Goal: Information Seeking & Learning: Learn about a topic

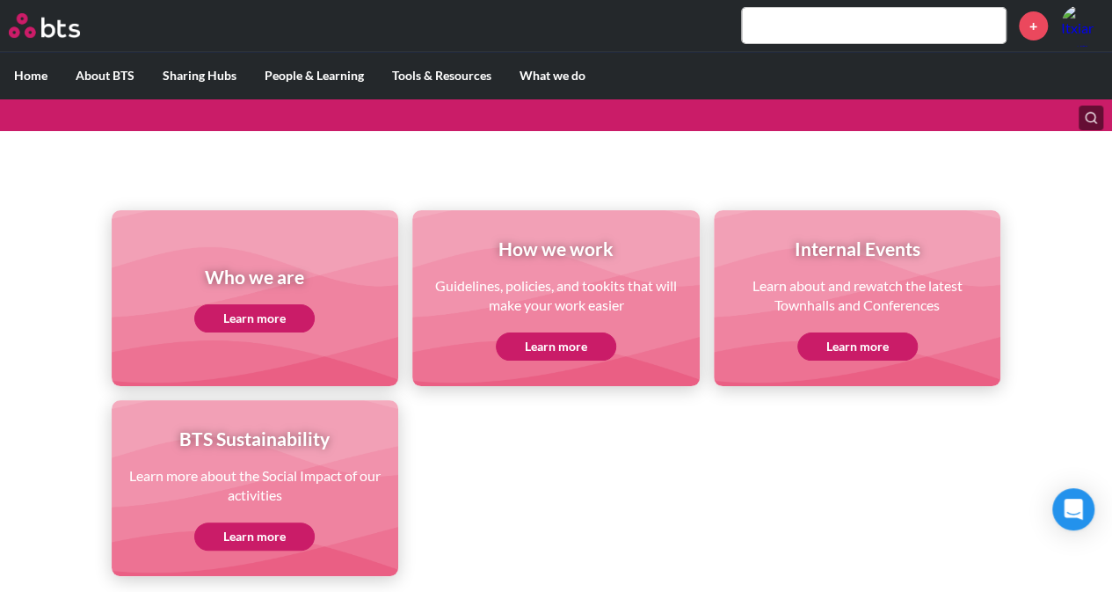
scroll to position [248, 0]
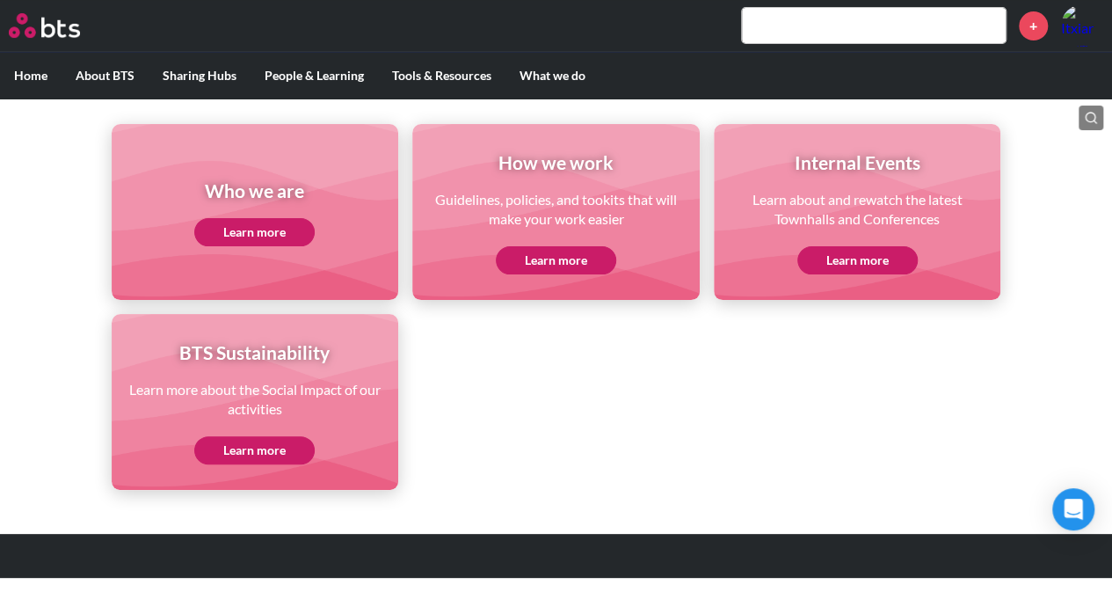
click at [260, 229] on link "Learn more" at bounding box center [254, 232] width 120 height 28
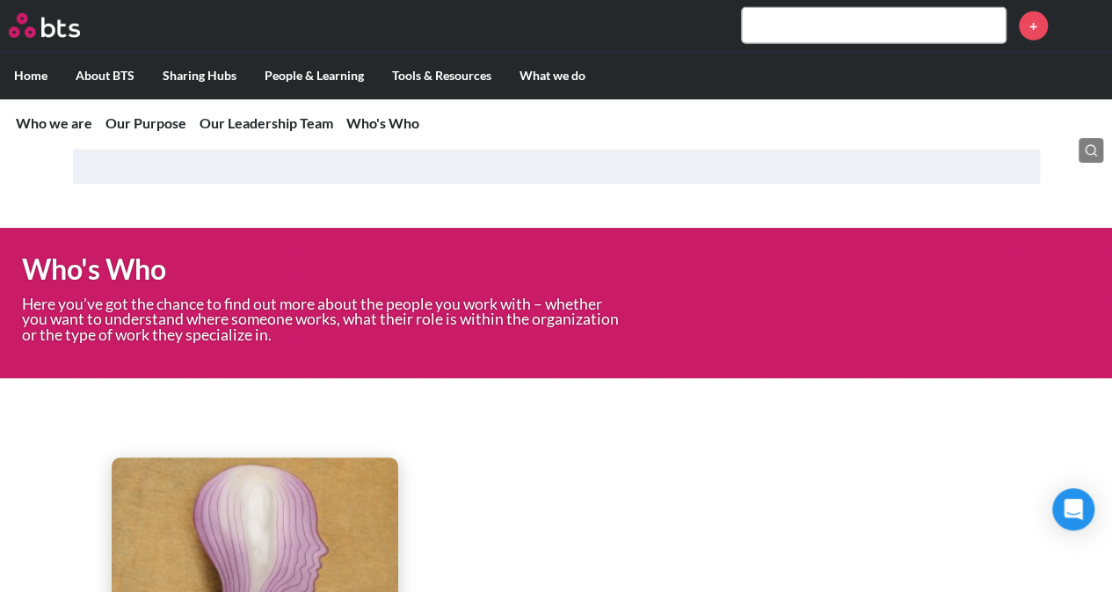
scroll to position [3018, 0]
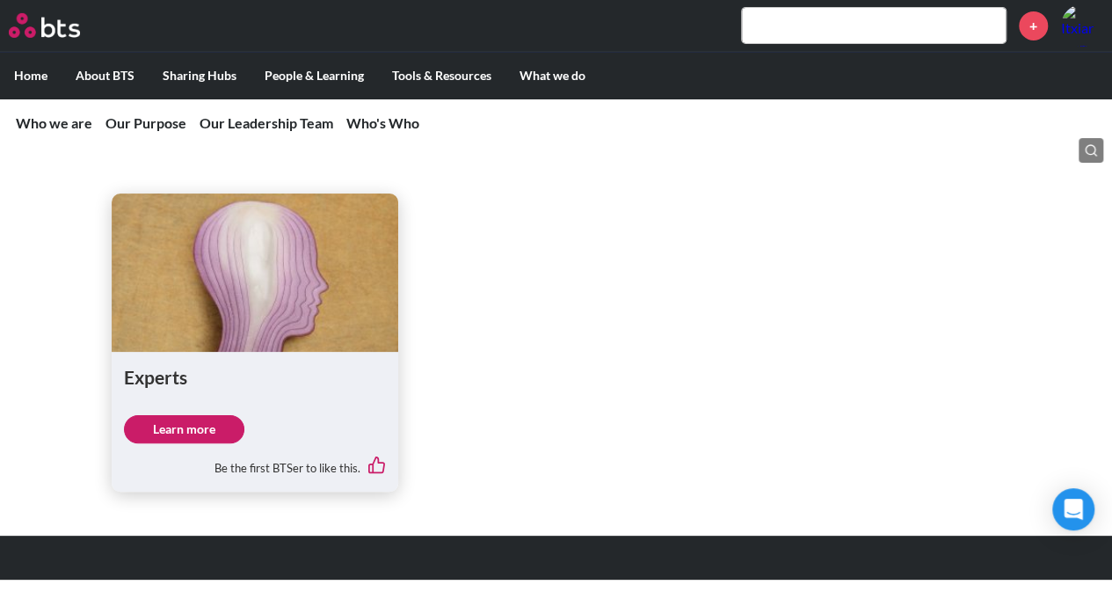
click at [195, 430] on link "Learn more" at bounding box center [184, 429] width 120 height 28
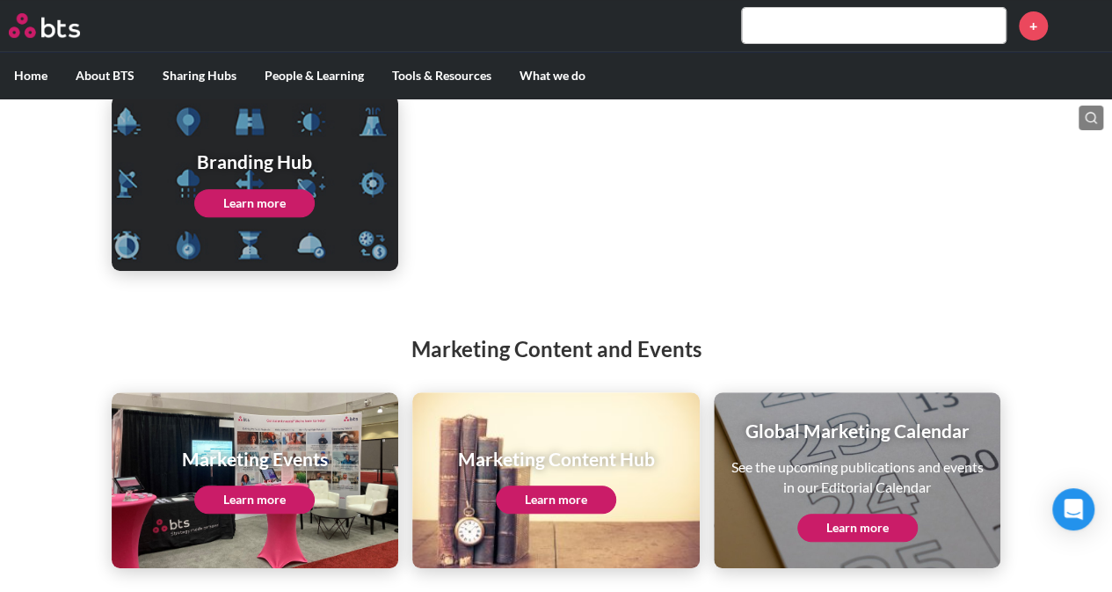
scroll to position [280, 0]
